Goal: Task Accomplishment & Management: Use online tool/utility

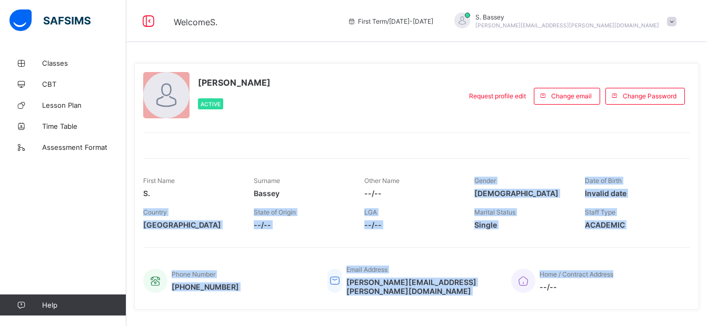
click at [284, 134] on div "[PERSON_NAME] Active Request profile edit Change email Change Password First Na…" at bounding box center [416, 186] width 565 height 247
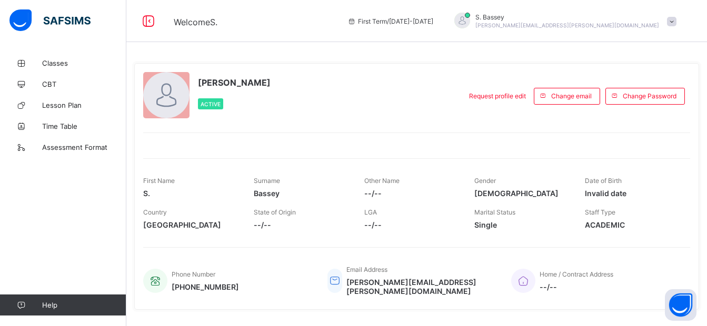
click at [69, 196] on div "Classes CBT Lesson Plan Time Table Assessment Format Help" at bounding box center [63, 184] width 126 height 284
click at [67, 66] on span "Classes" at bounding box center [84, 63] width 84 height 8
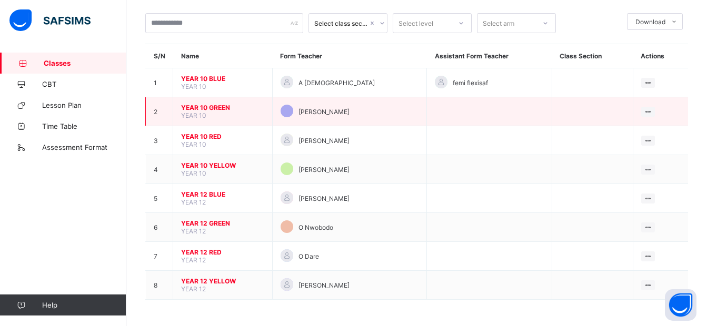
scroll to position [14, 0]
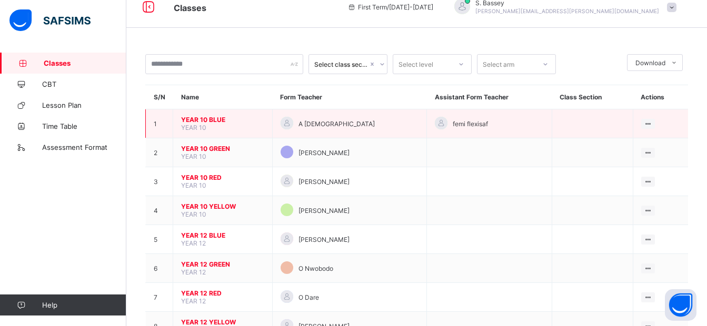
click at [217, 116] on span "YEAR 10 BLUE" at bounding box center [222, 120] width 83 height 8
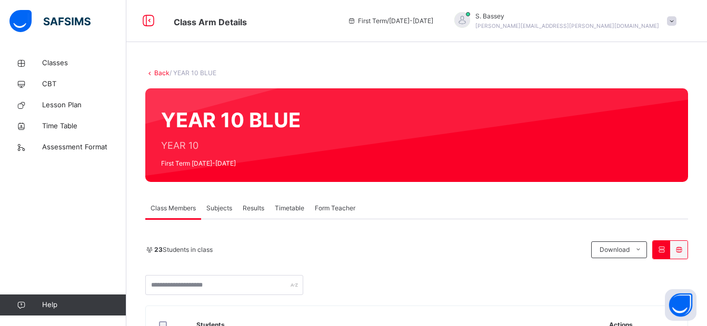
click at [226, 212] on span "Subjects" at bounding box center [219, 208] width 26 height 9
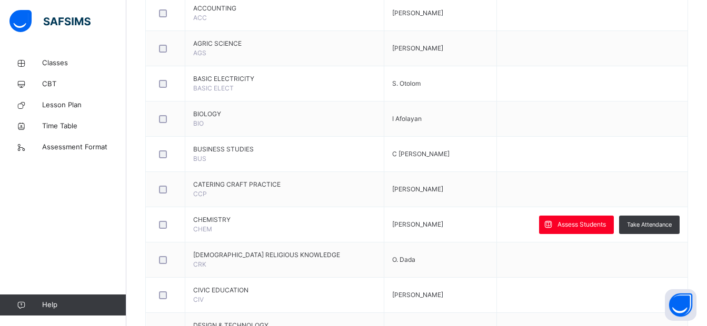
scroll to position [321, 0]
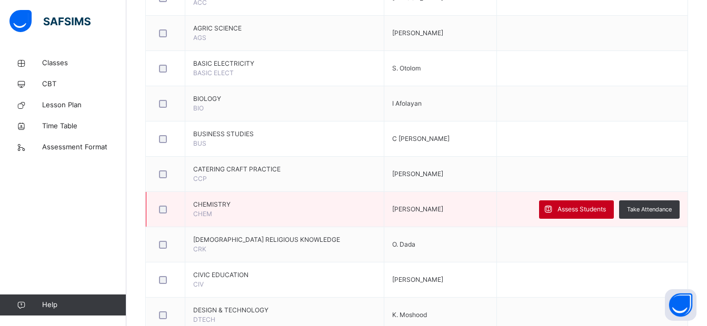
click at [570, 209] on span "Assess Students" at bounding box center [582, 209] width 48 height 9
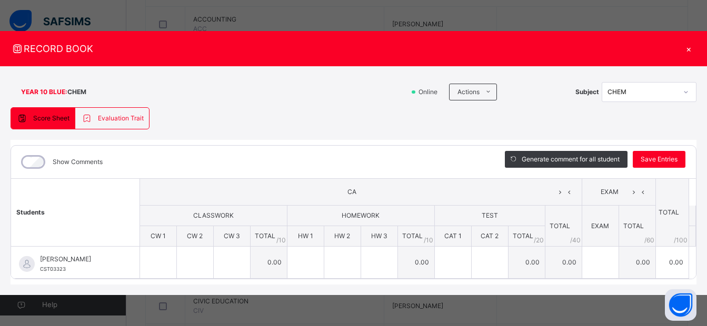
scroll to position [293, 0]
click at [688, 45] on div "×" at bounding box center [689, 49] width 16 height 14
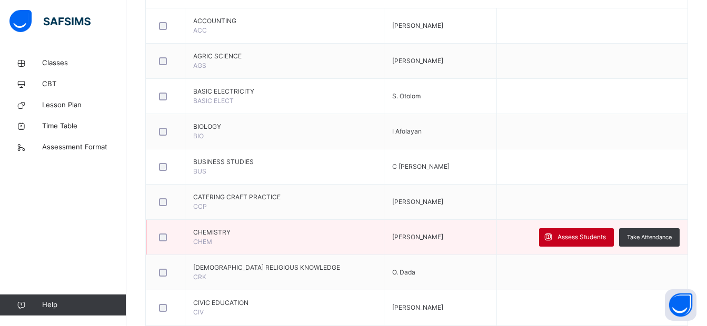
click at [578, 238] on span "Assess Students" at bounding box center [582, 237] width 48 height 9
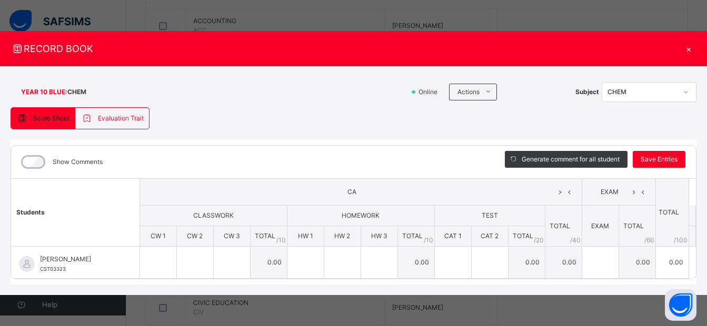
click at [689, 48] on div "×" at bounding box center [689, 49] width 16 height 14
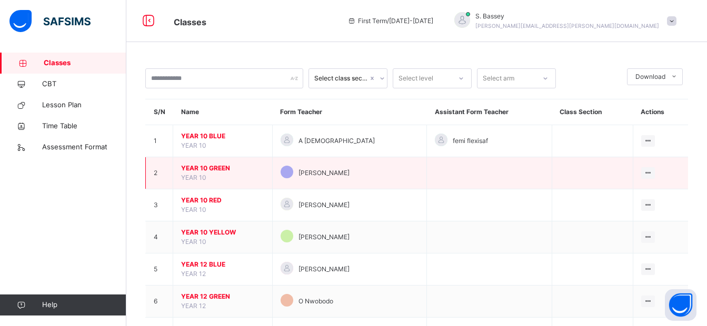
click at [208, 167] on span "YEAR 10 GREEN" at bounding box center [222, 168] width 83 height 9
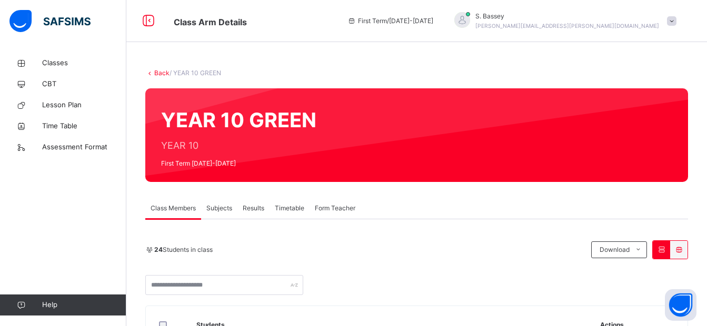
click at [225, 204] on span "Subjects" at bounding box center [219, 208] width 26 height 9
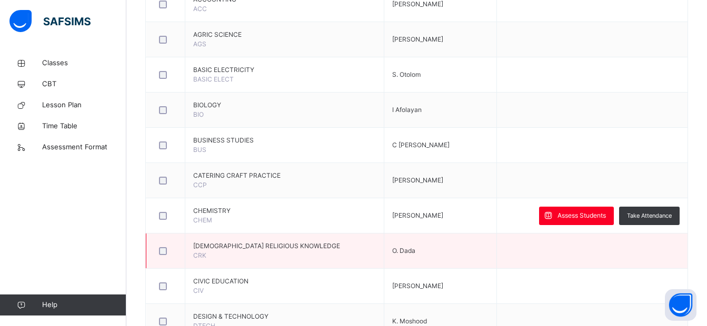
scroll to position [316, 0]
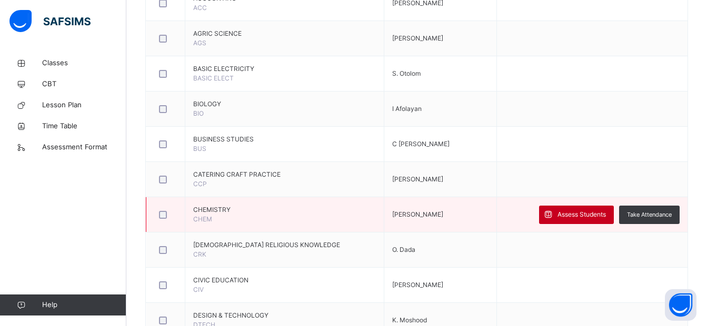
click at [596, 212] on span "Assess Students" at bounding box center [582, 214] width 48 height 9
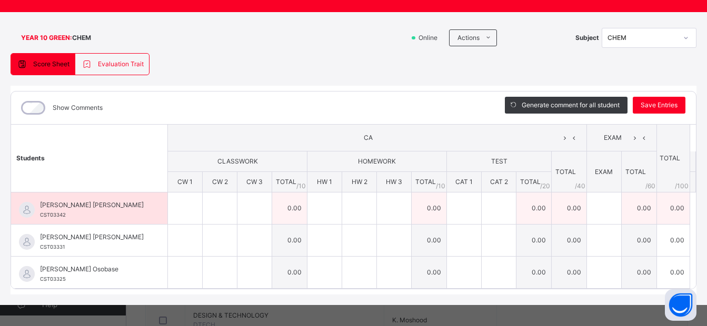
scroll to position [50, 0]
